Goal: Find specific page/section: Find specific page/section

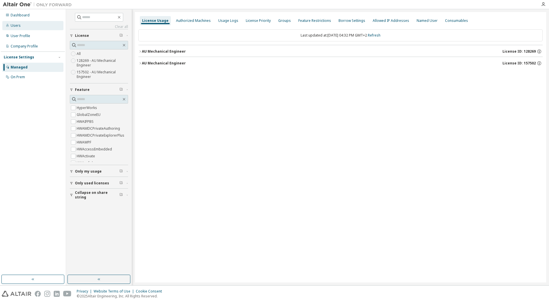
click at [27, 26] on div "Users" at bounding box center [32, 25] width 61 height 9
